Goal: Transaction & Acquisition: Purchase product/service

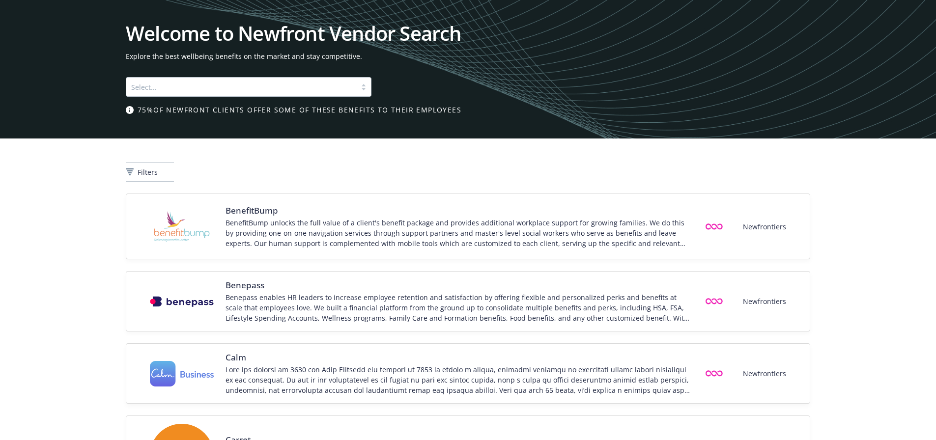
click at [336, 0] on div "Welcome to Newfront Vendor Search Explore the best wellbeing benefits on the ma…" at bounding box center [468, 69] width 936 height 139
